Goal: Information Seeking & Learning: Check status

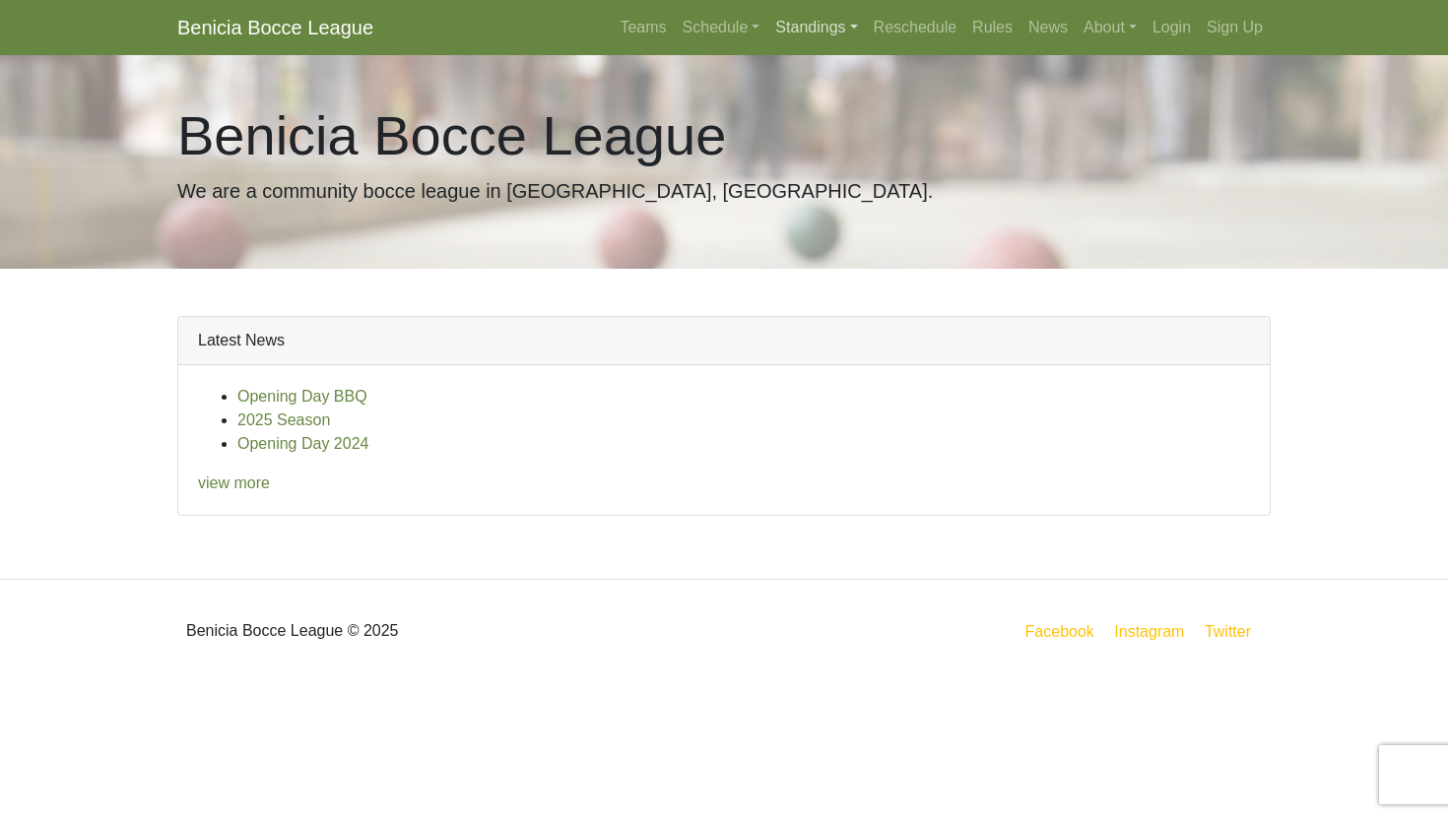
click at [767, 32] on link "Standings" at bounding box center [815, 27] width 97 height 39
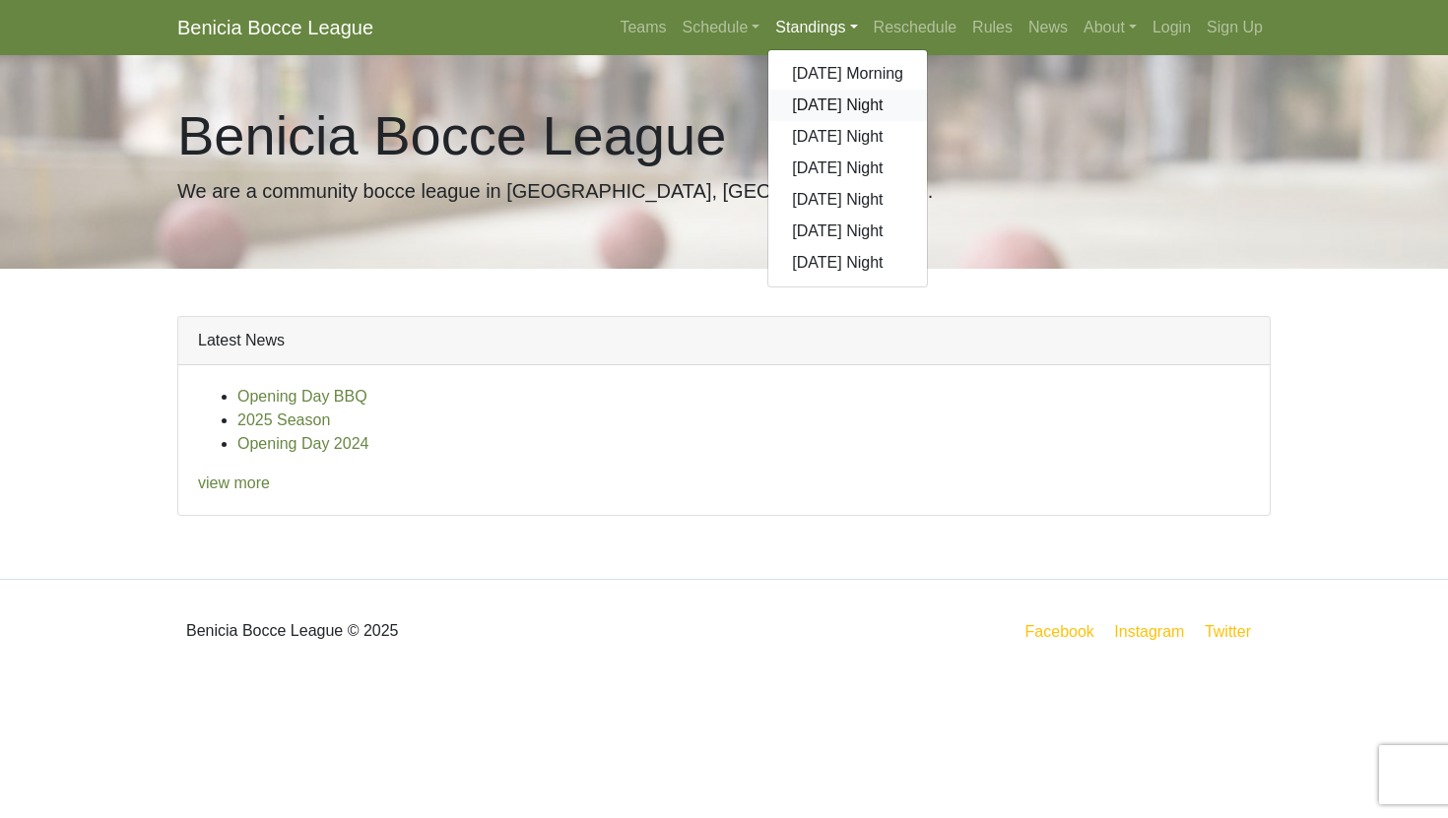
click at [783, 99] on link "[DATE] Night" at bounding box center [847, 106] width 159 height 32
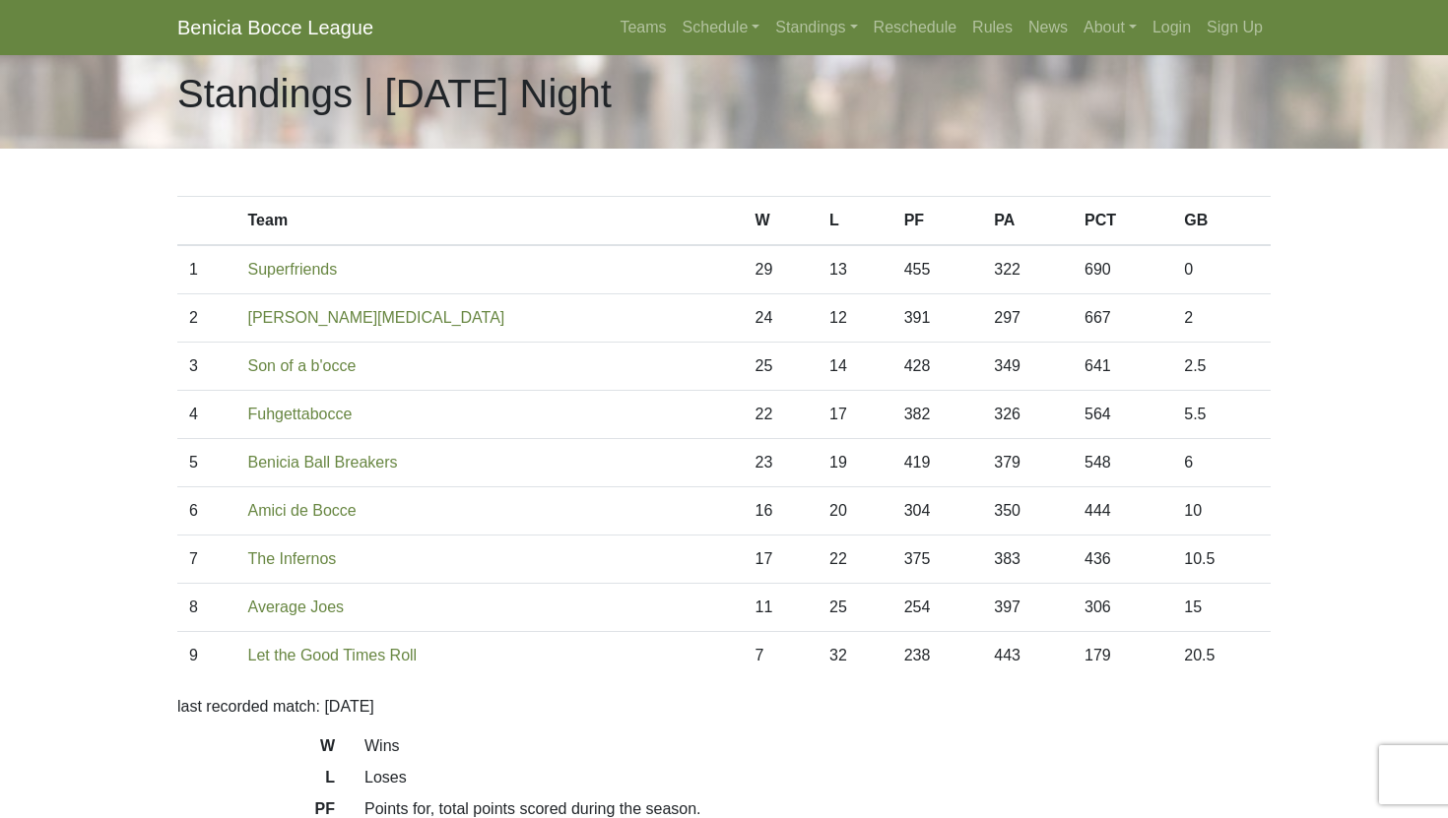
scroll to position [31, 0]
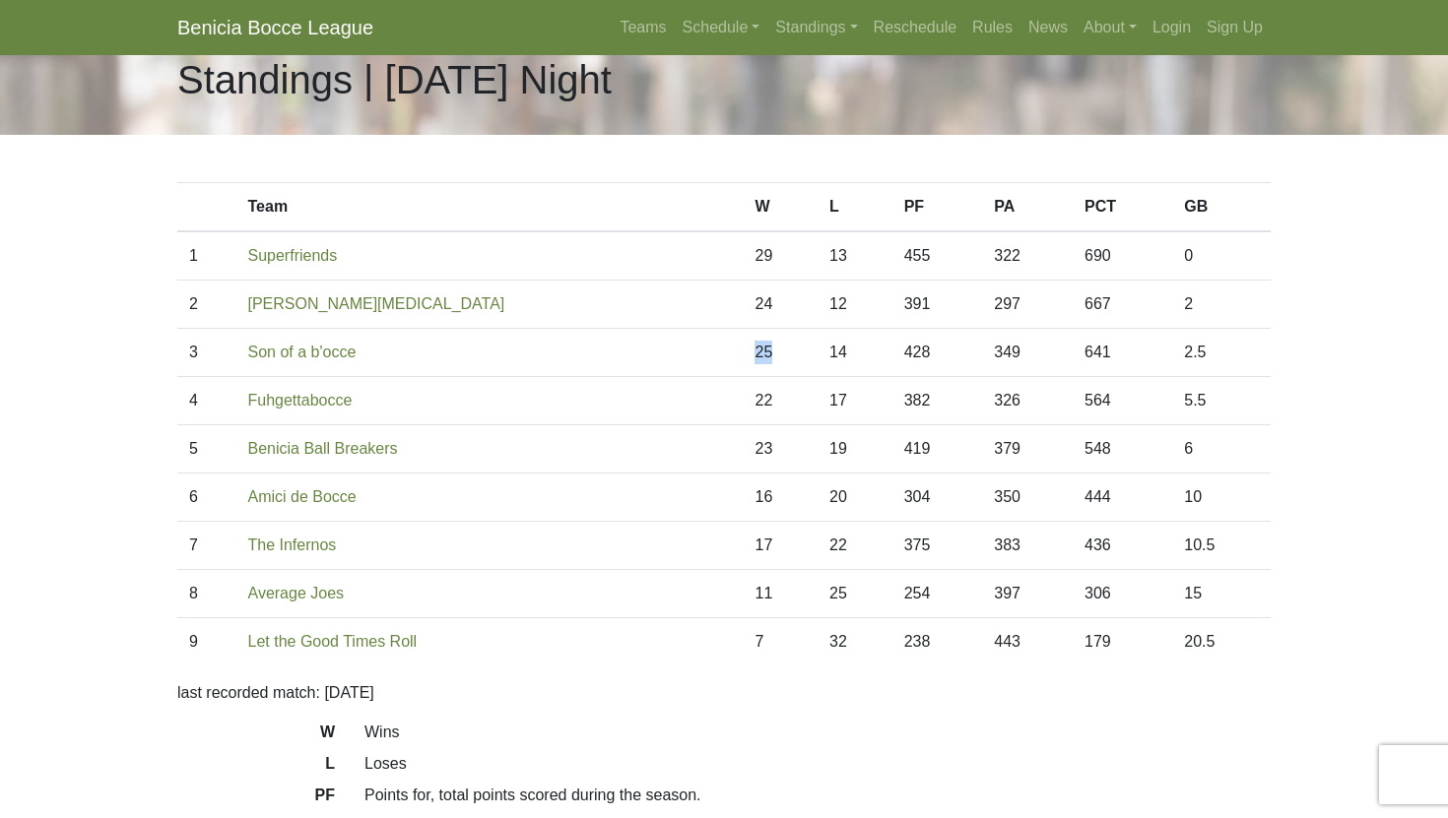
drag, startPoint x: 643, startPoint y: 355, endPoint x: 710, endPoint y: 350, distance: 67.1
click at [712, 351] on tr "3 Son of a b'occe 25 14 428 349 641 2.5" at bounding box center [723, 353] width 1093 height 48
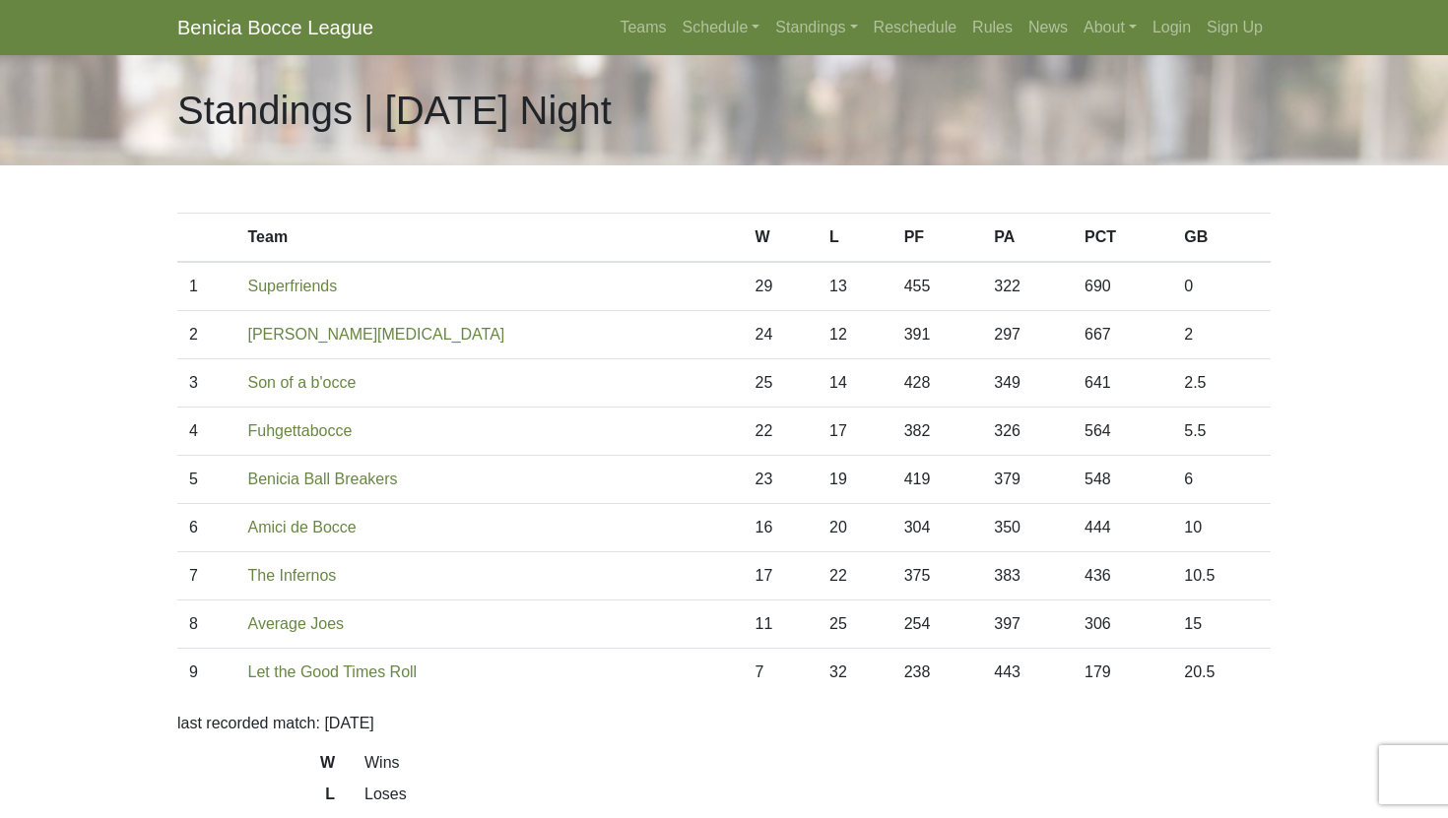
scroll to position [31, 0]
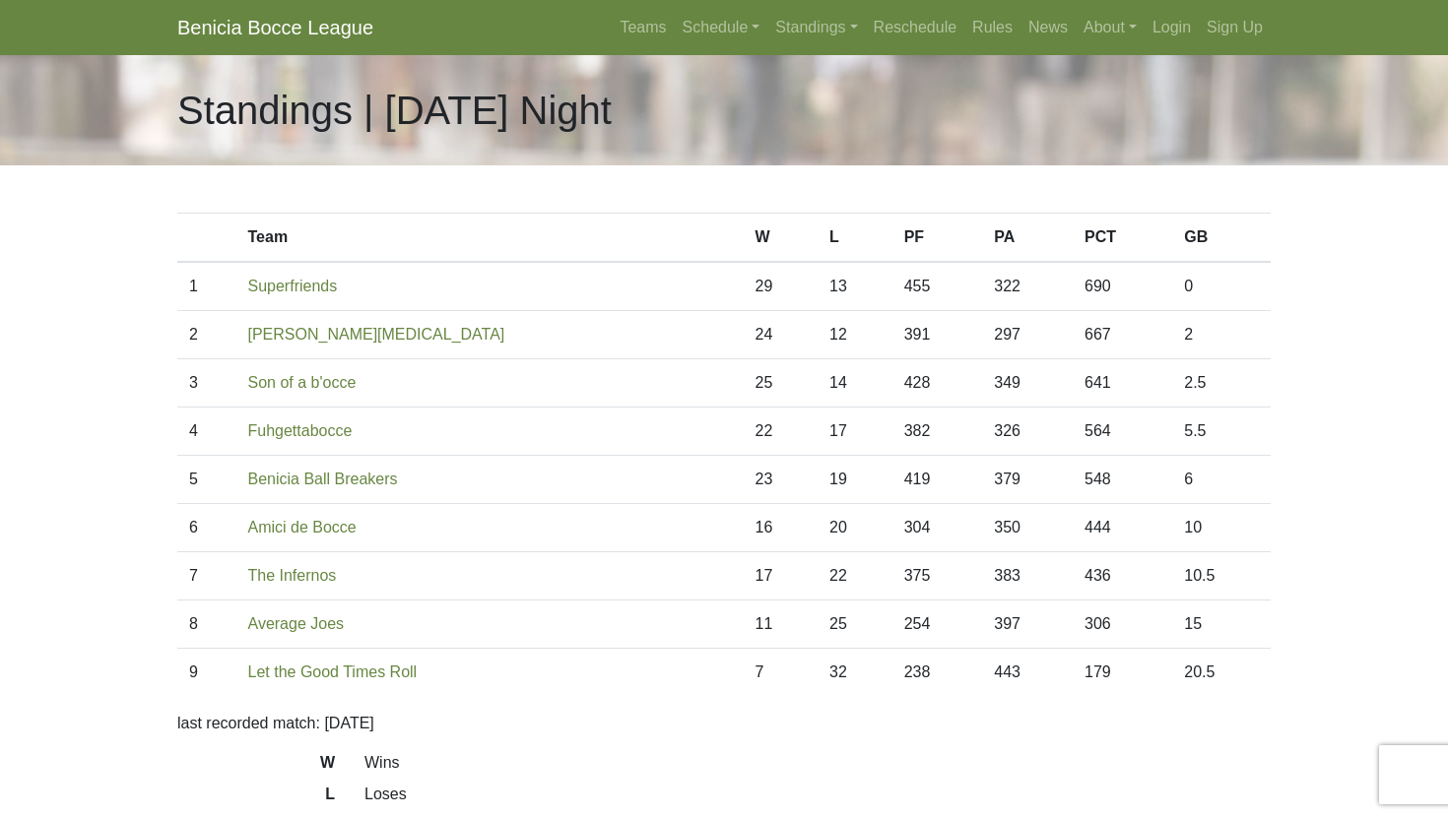
scroll to position [31, 0]
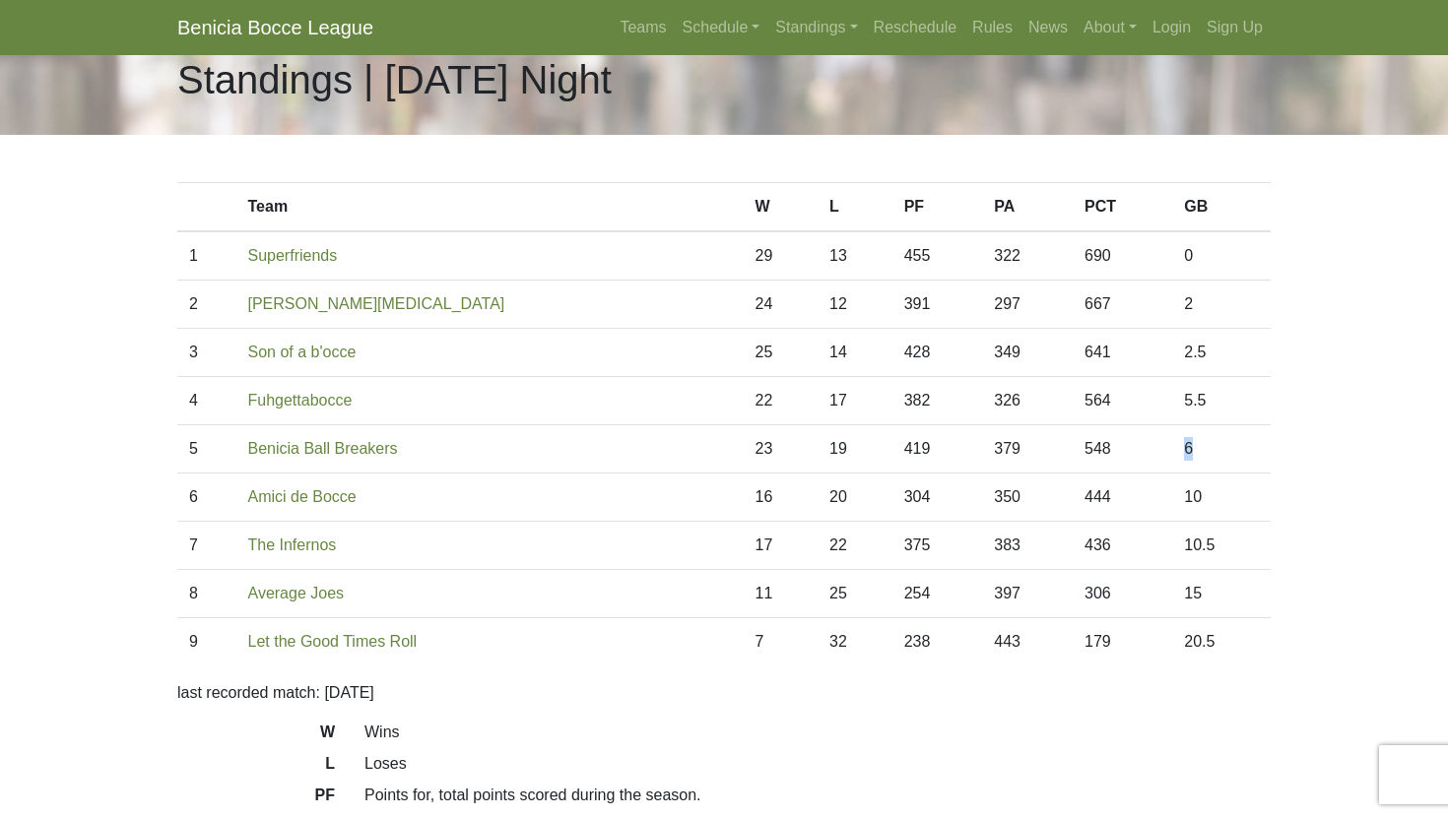
drag, startPoint x: 1164, startPoint y: 453, endPoint x: 1180, endPoint y: 453, distance: 15.8
click at [1180, 453] on td "6" at bounding box center [1221, 449] width 98 height 48
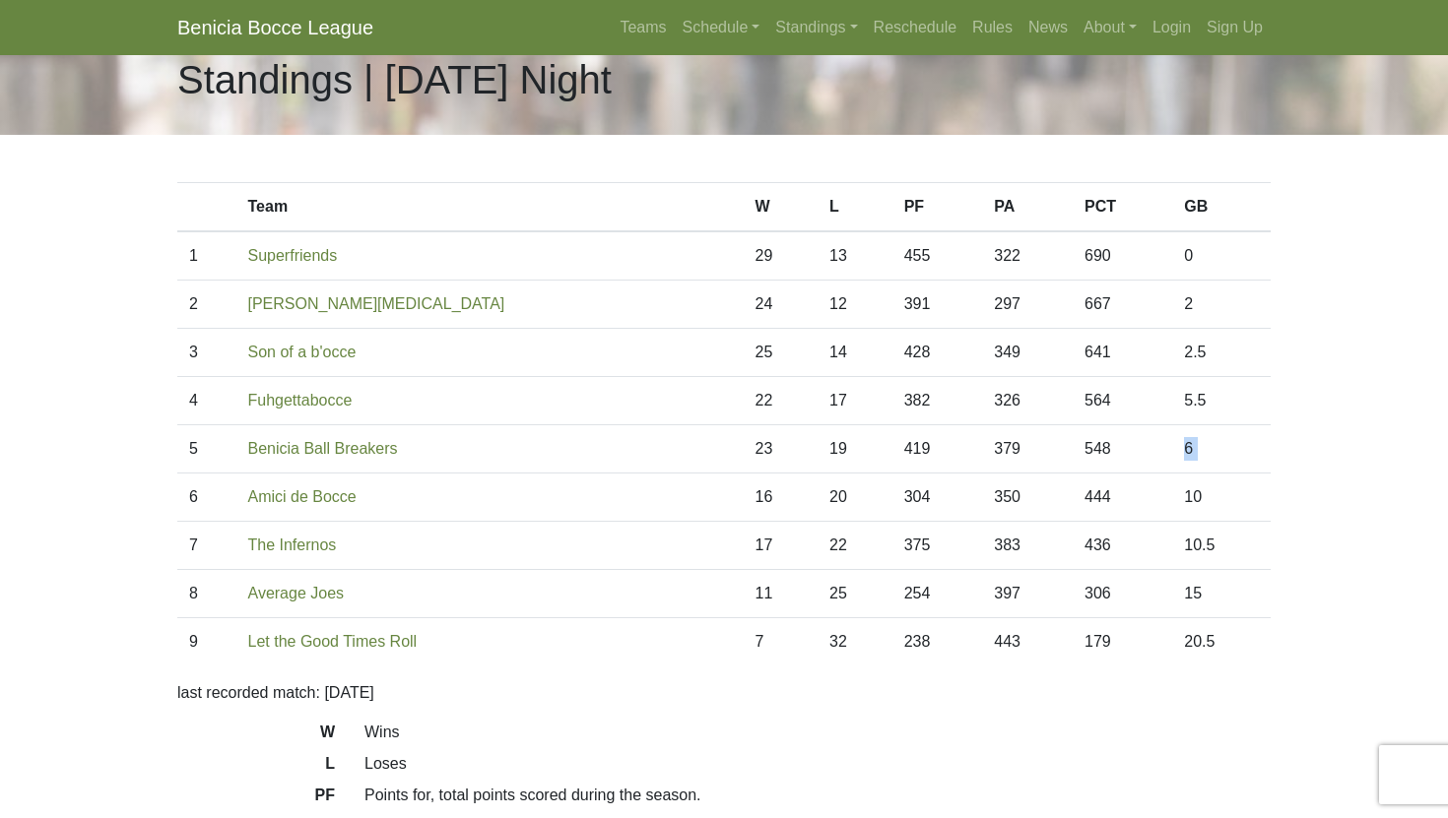
click at [1180, 452] on td "6" at bounding box center [1221, 449] width 98 height 48
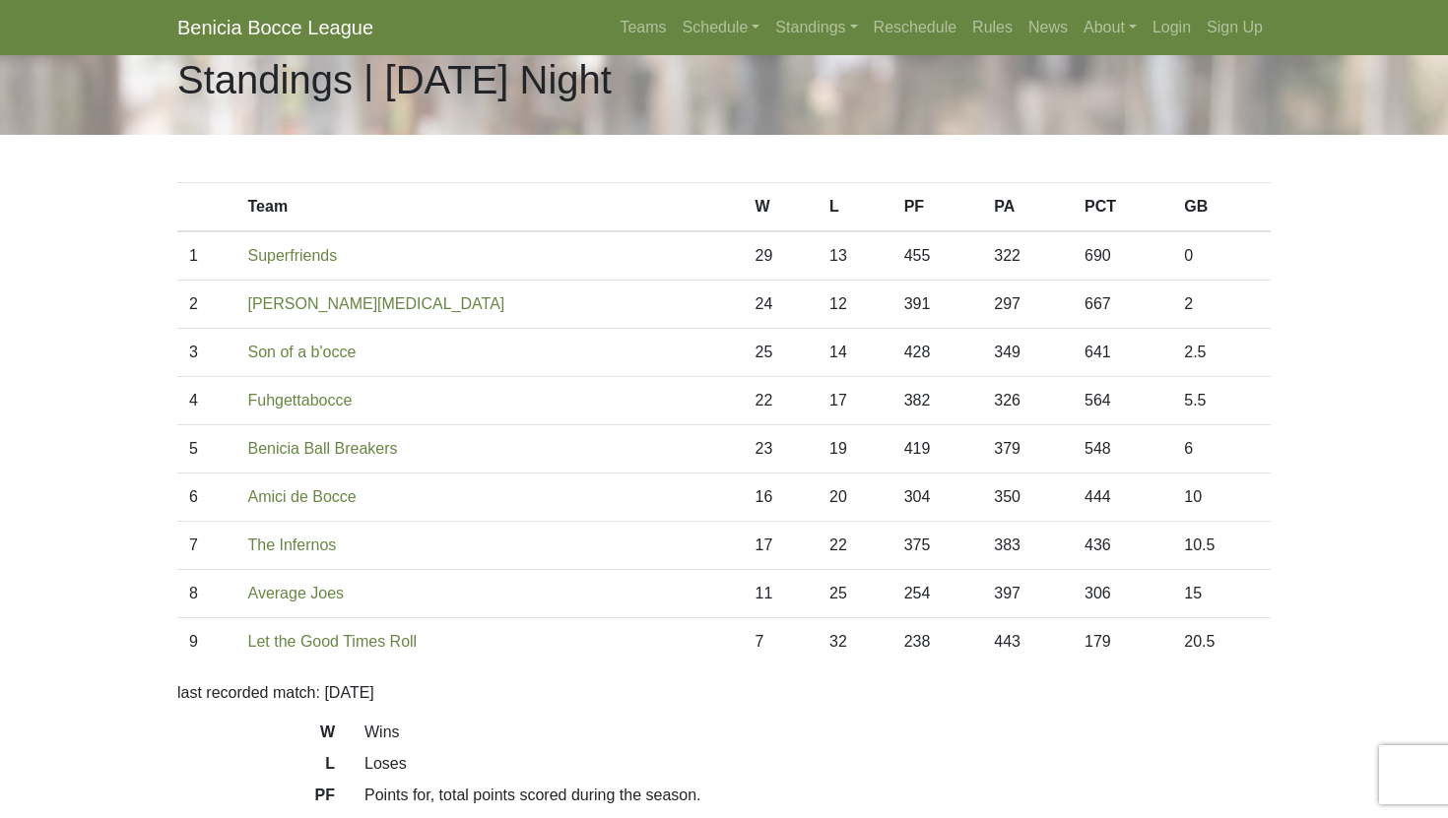
click at [1180, 452] on td "6" at bounding box center [1221, 449] width 98 height 48
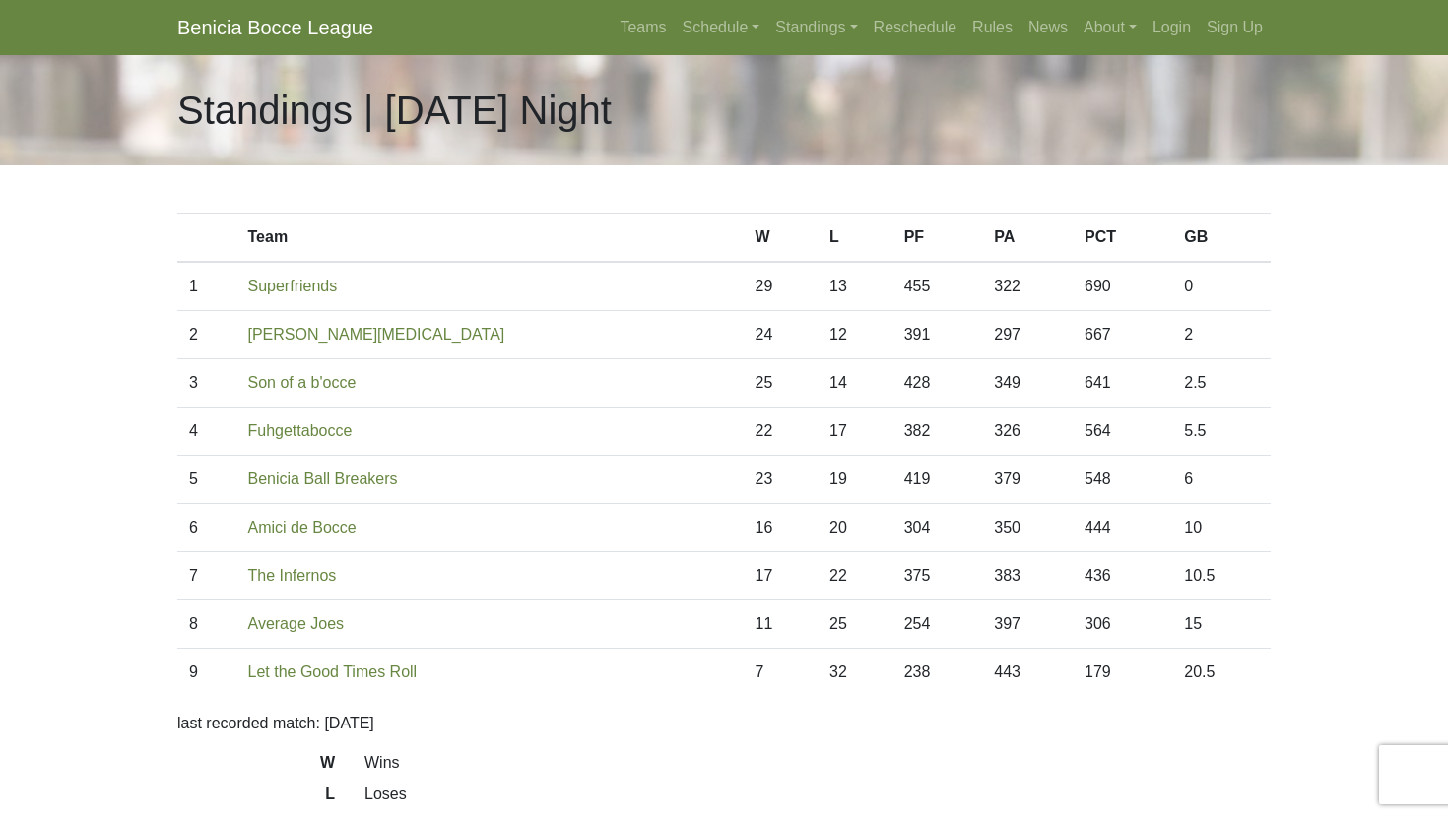
scroll to position [31, 0]
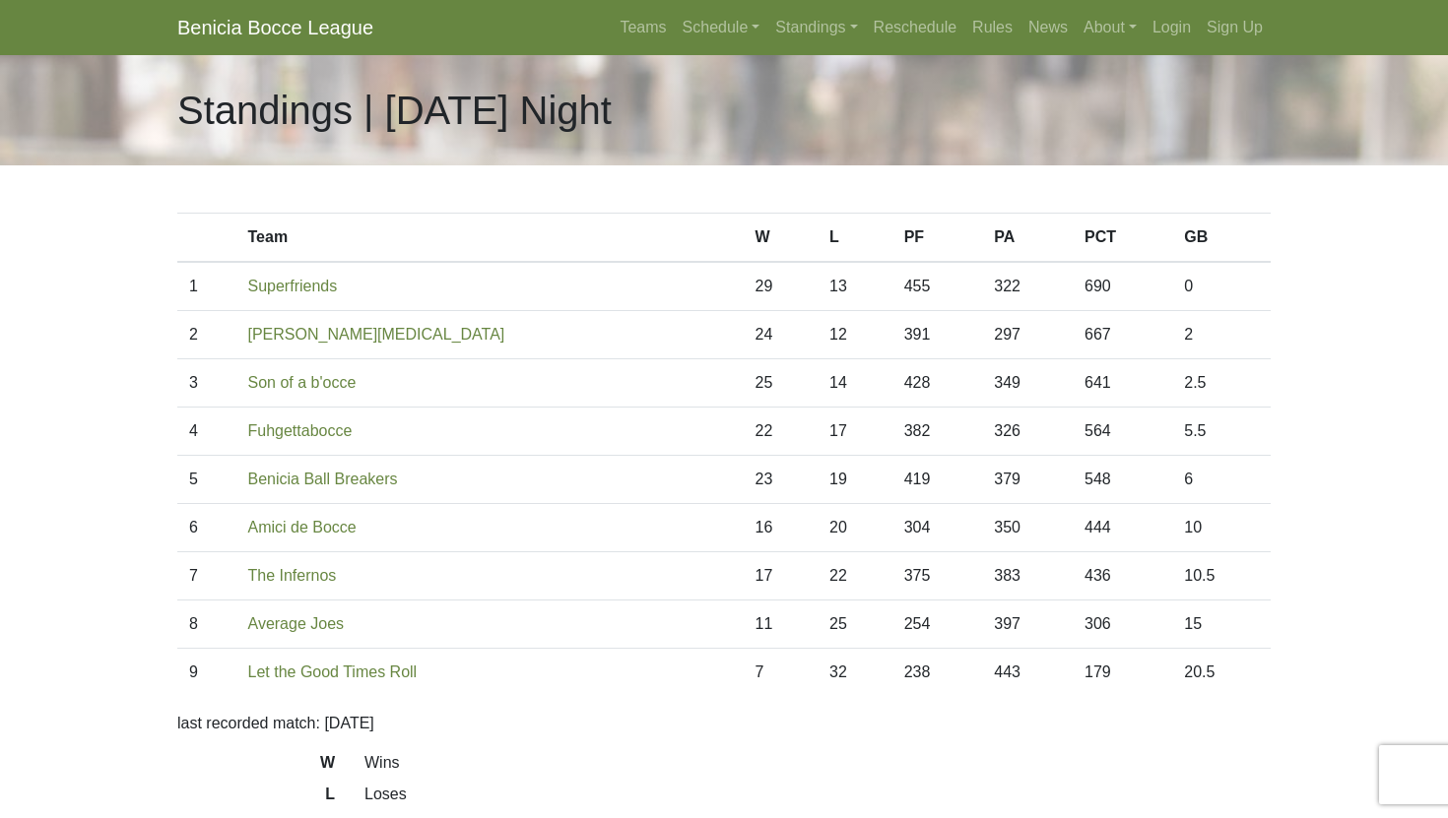
scroll to position [31, 0]
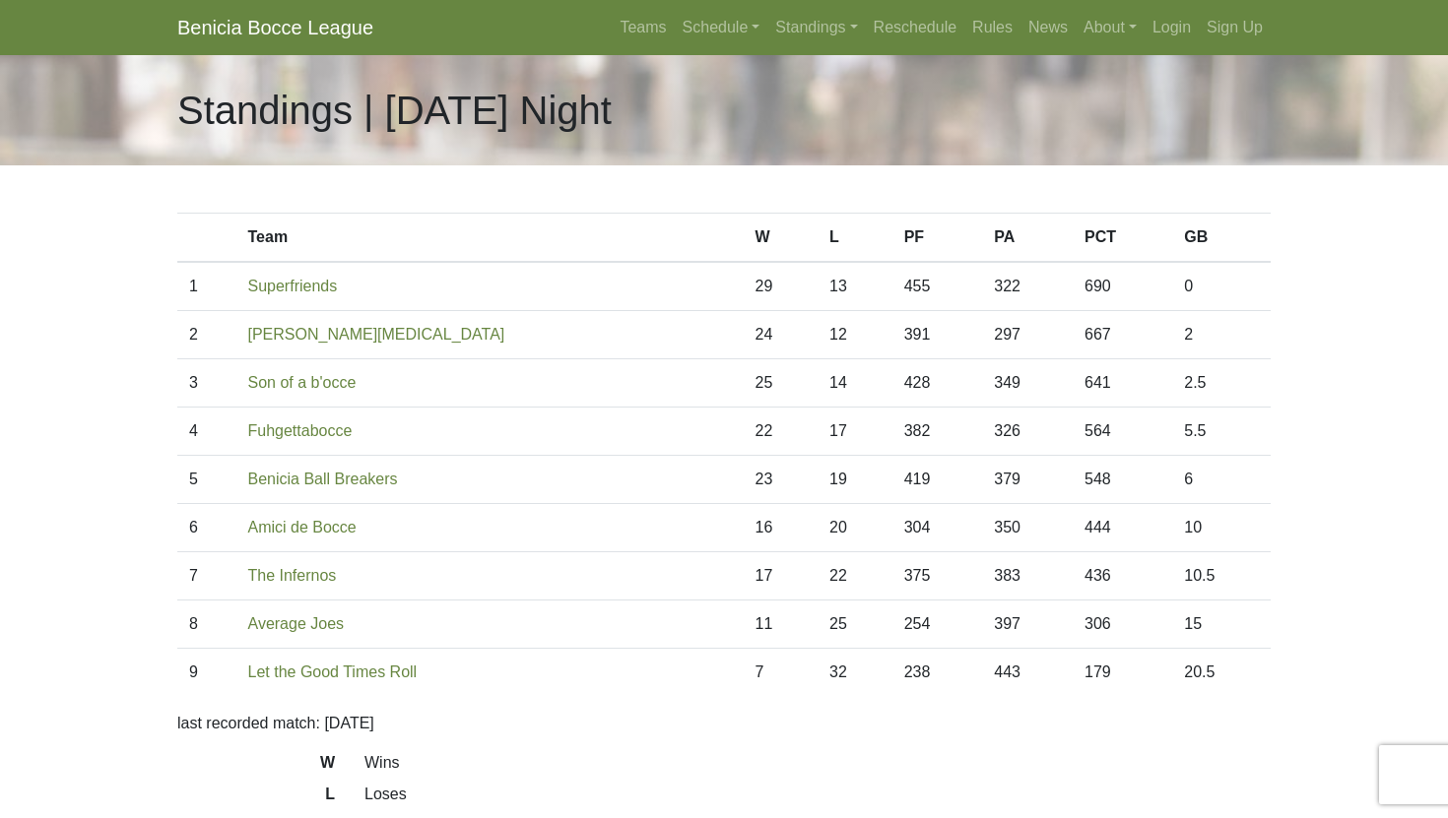
scroll to position [31, 0]
